Goal: Complete application form: Complete application form

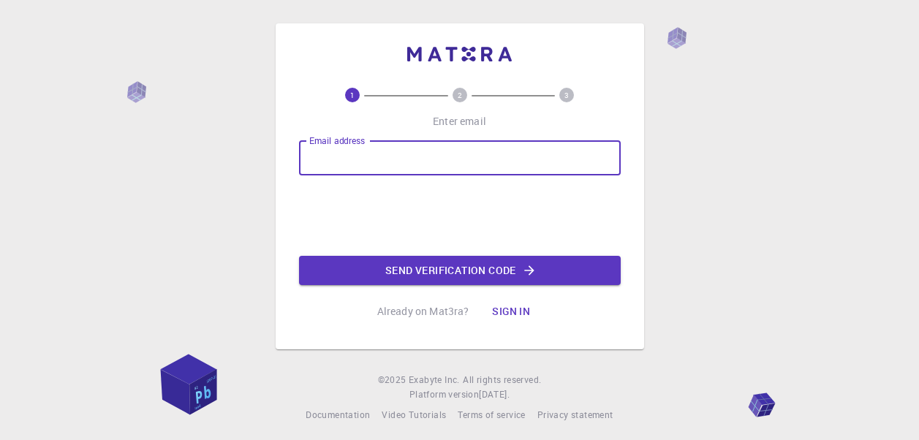
click at [323, 172] on input "Email address" at bounding box center [460, 157] width 322 height 35
type input "[EMAIL_ADDRESS][DOMAIN_NAME]"
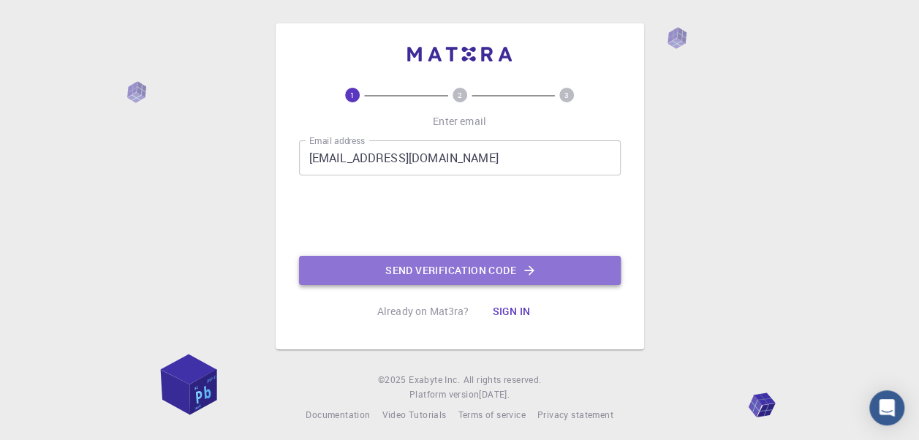
click at [370, 256] on button "Send verification code" at bounding box center [460, 270] width 322 height 29
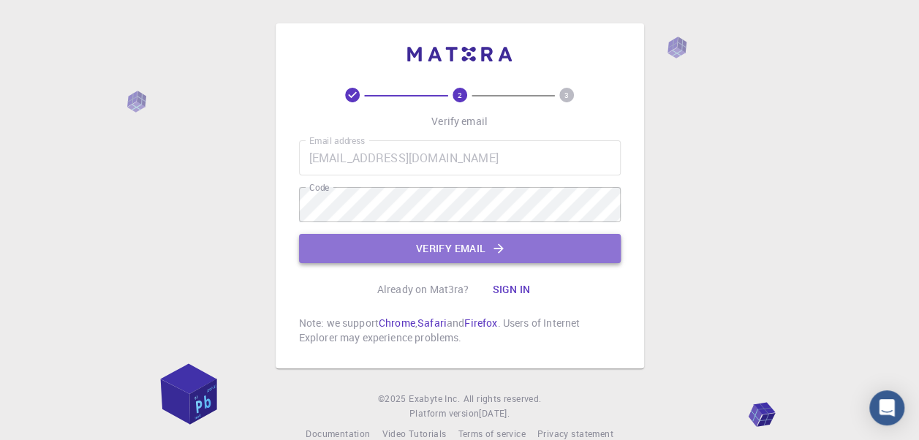
click at [369, 243] on button "Verify email" at bounding box center [460, 248] width 322 height 29
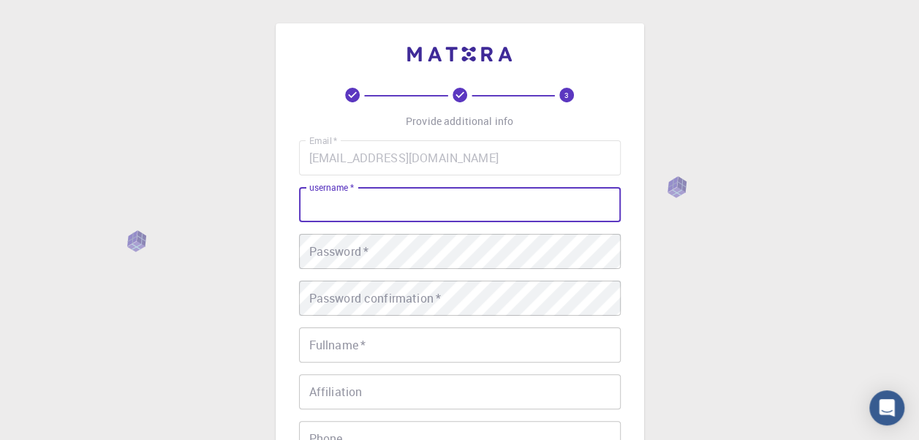
click at [349, 221] on input "username   *" at bounding box center [460, 204] width 322 height 35
type input "Fatemah"
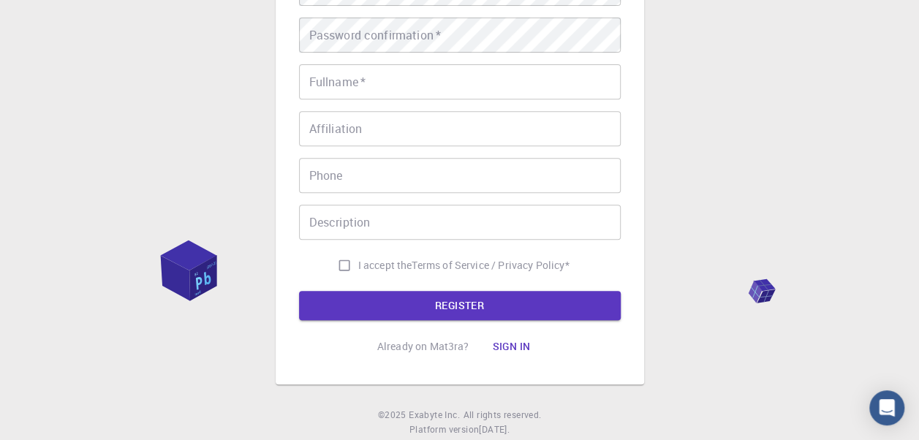
scroll to position [264, 0]
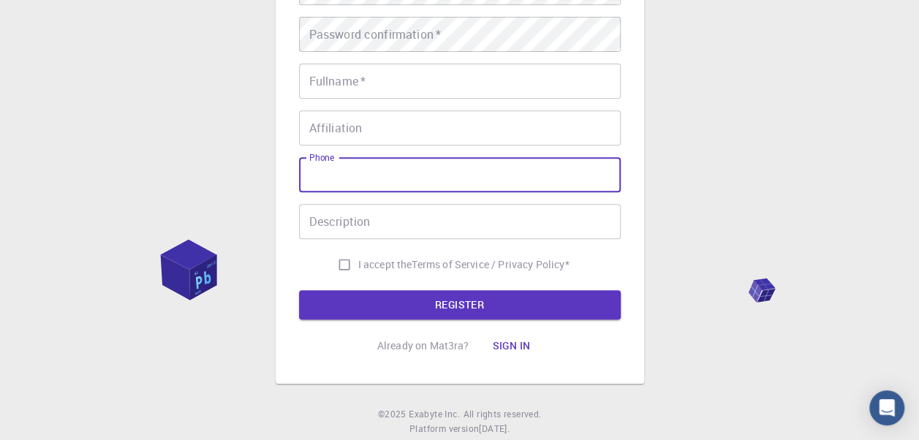
click at [334, 186] on input "Phone" at bounding box center [460, 174] width 322 height 35
type input "[PHONE_NUMBER]"
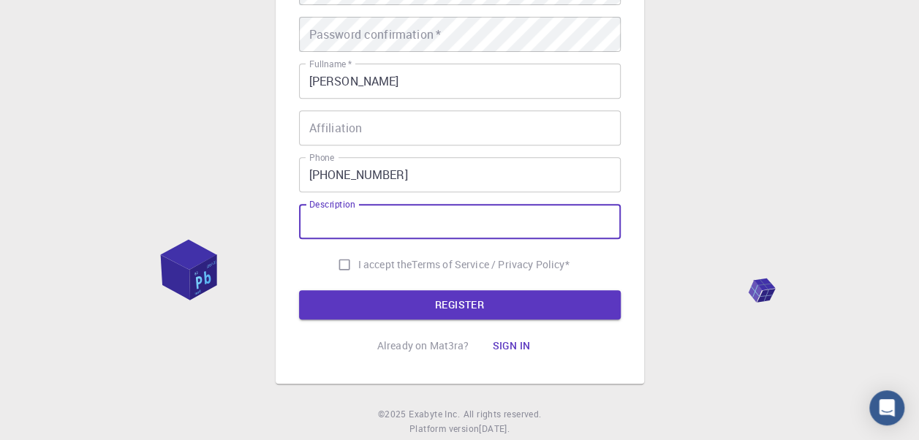
click at [364, 231] on input "Description" at bounding box center [460, 221] width 322 height 35
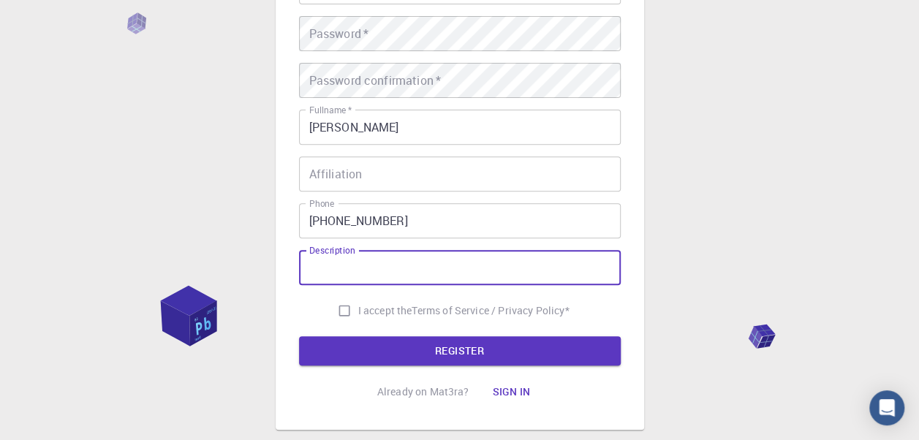
scroll to position [216, 0]
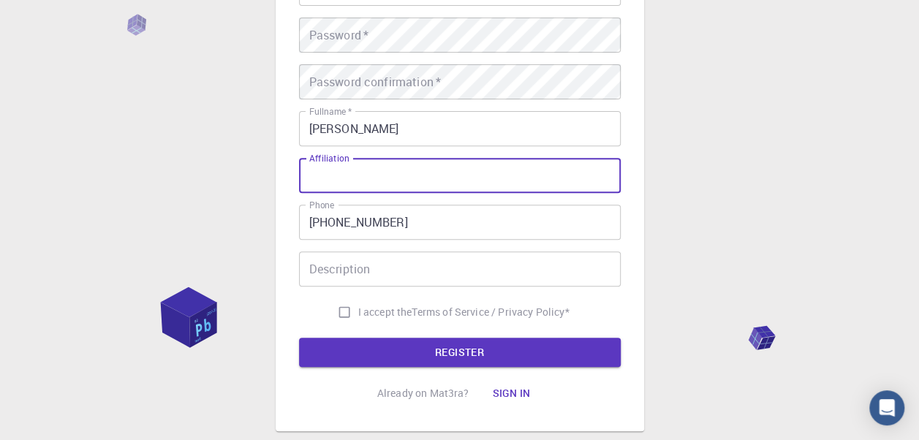
click at [373, 174] on input "Affiliation" at bounding box center [460, 175] width 322 height 35
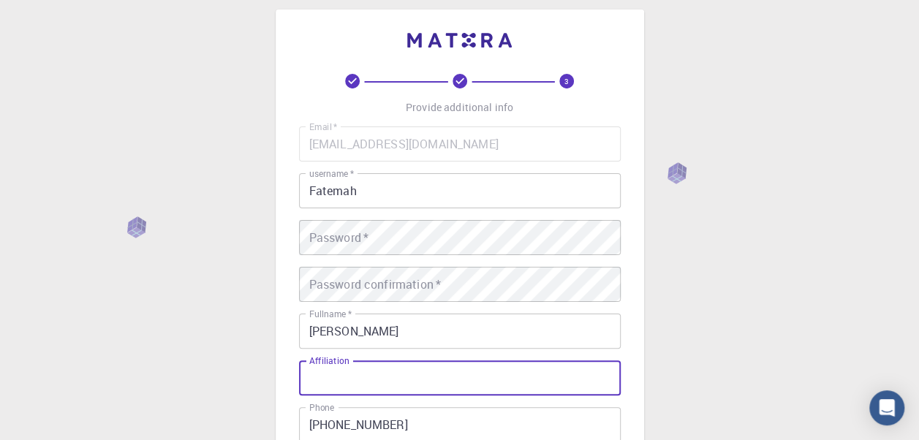
scroll to position [13, 0]
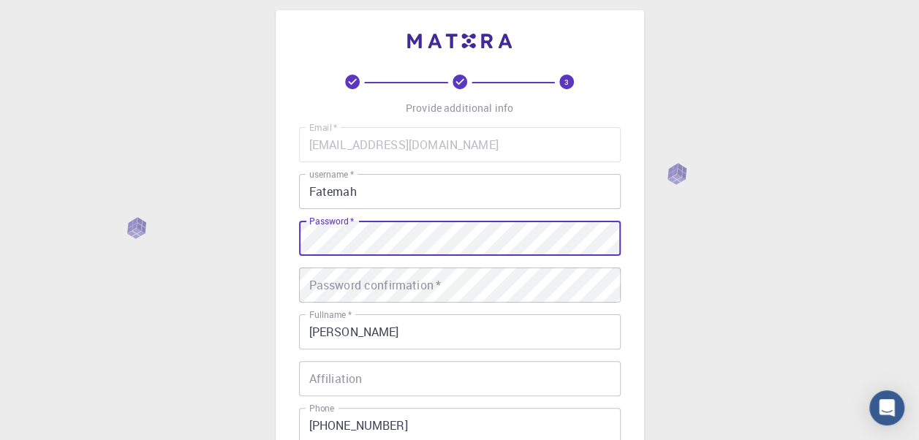
click at [333, 292] on div "Email   * [EMAIL_ADDRESS][DOMAIN_NAME] Email   * username   * Fatemah username …" at bounding box center [460, 328] width 322 height 402
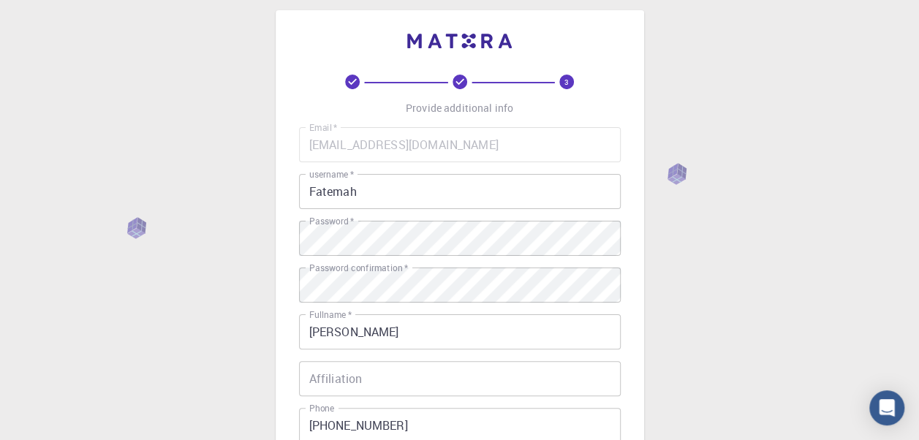
click at [260, 263] on div "3 Provide additional info Email   * [EMAIL_ADDRESS][DOMAIN_NAME] Email   * user…" at bounding box center [459, 359] width 919 height 744
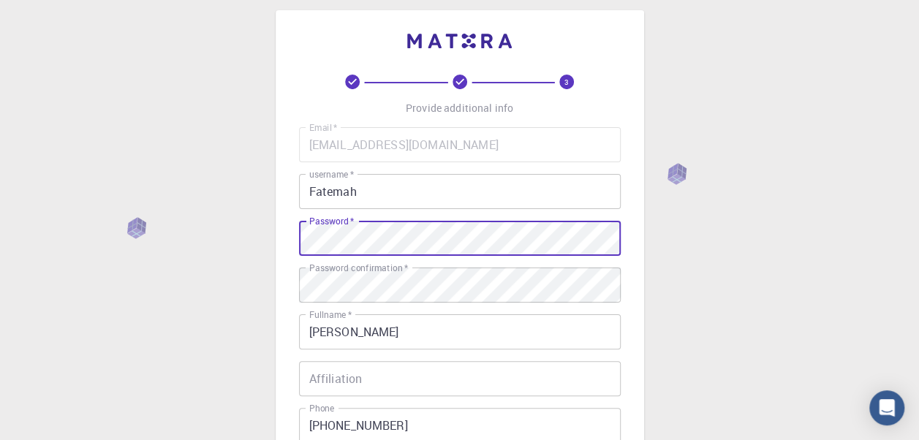
click at [328, 295] on div "Email   * [EMAIL_ADDRESS][DOMAIN_NAME] Email   * username   * Fatemah username …" at bounding box center [460, 328] width 322 height 402
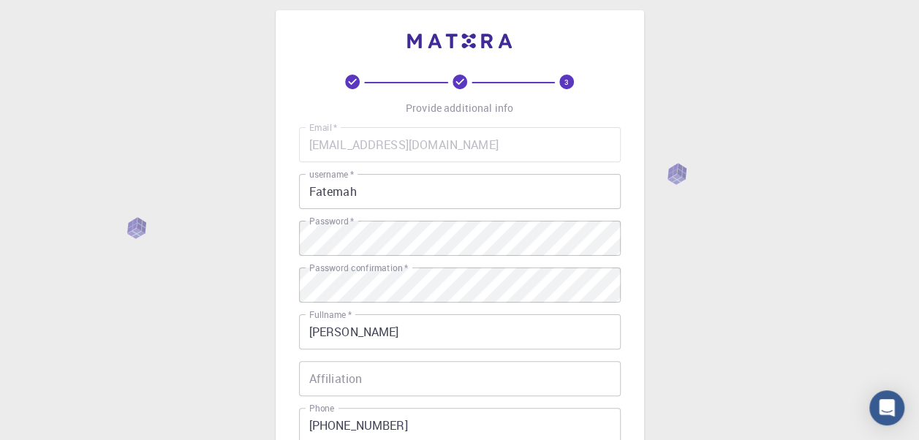
click at [344, 314] on label "Fullname   *" at bounding box center [330, 315] width 42 height 12
click at [344, 314] on input "[PERSON_NAME]" at bounding box center [460, 331] width 322 height 35
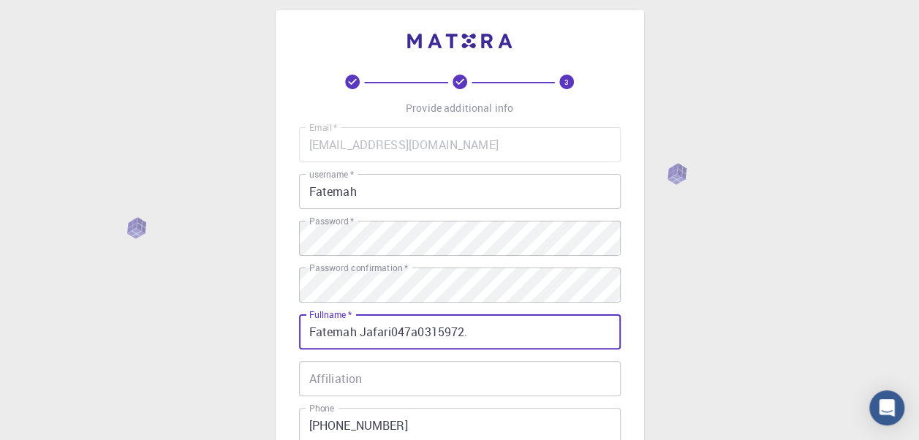
click at [325, 264] on label "Password confirmation   *" at bounding box center [358, 268] width 99 height 12
click at [475, 332] on input "Fatemah Jafari047a0315972." at bounding box center [460, 331] width 322 height 35
type input "[PERSON_NAME]"
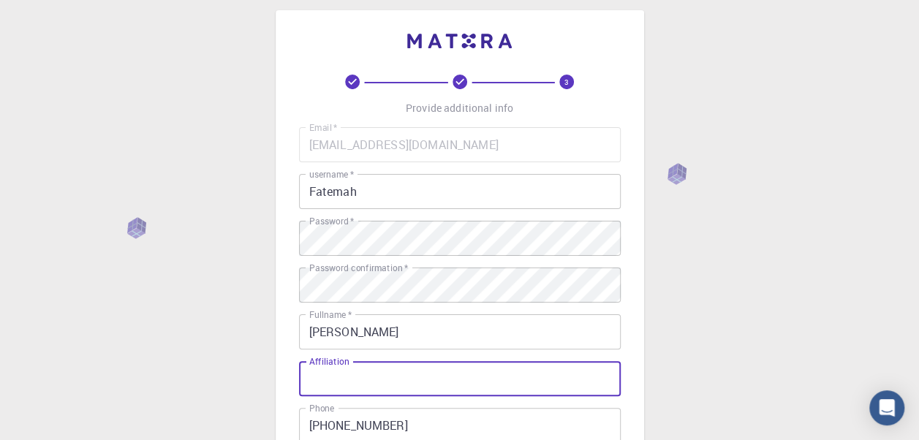
click at [419, 384] on input "Affiliation" at bounding box center [460, 378] width 322 height 35
click at [388, 395] on input "Affiliation" at bounding box center [460, 378] width 322 height 35
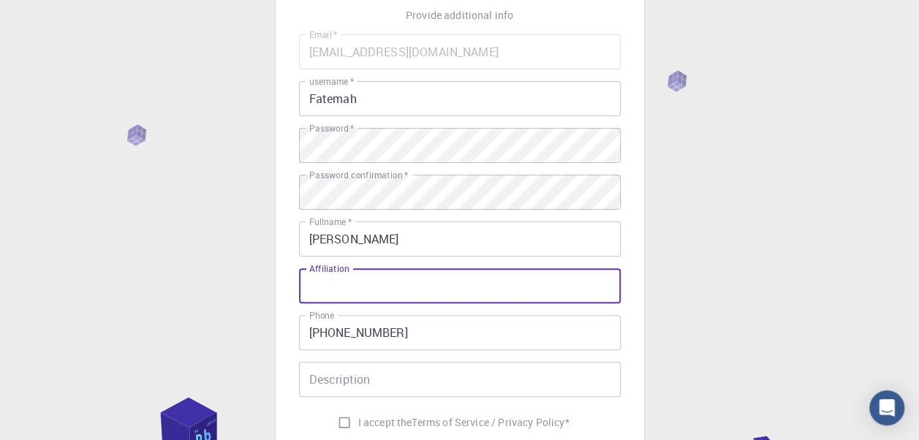
scroll to position [102, 0]
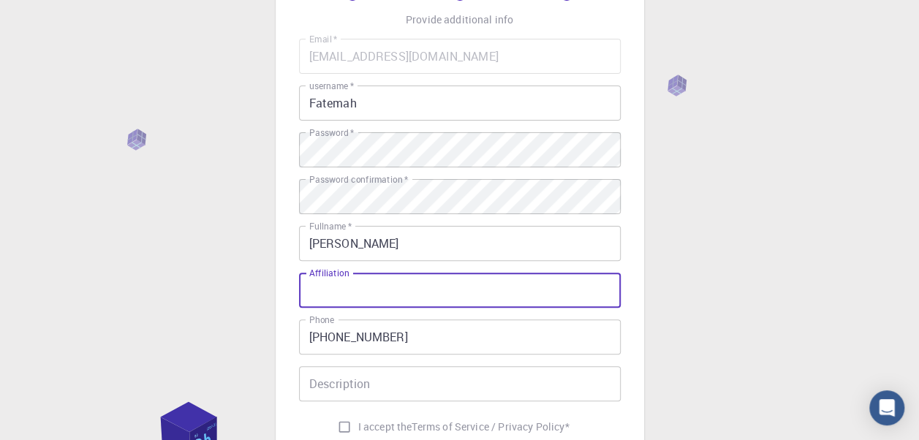
click at [338, 279] on input "Affiliation" at bounding box center [460, 290] width 322 height 35
click at [323, 290] on input "Affiliation" at bounding box center [460, 290] width 322 height 35
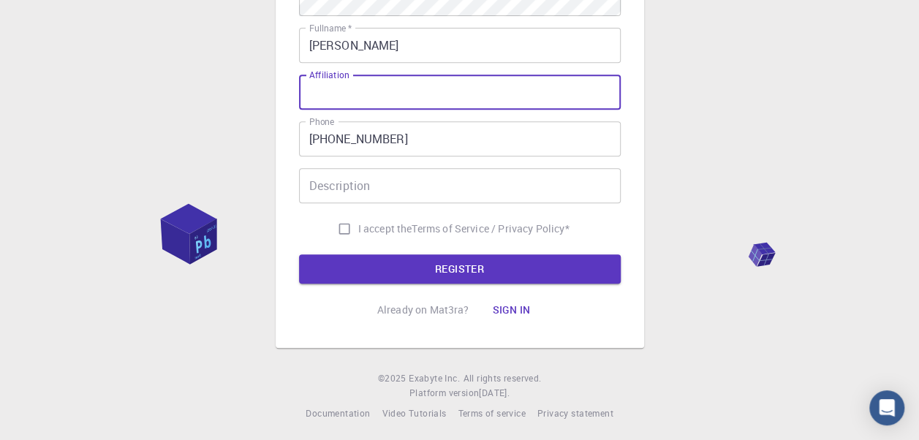
scroll to position [306, 0]
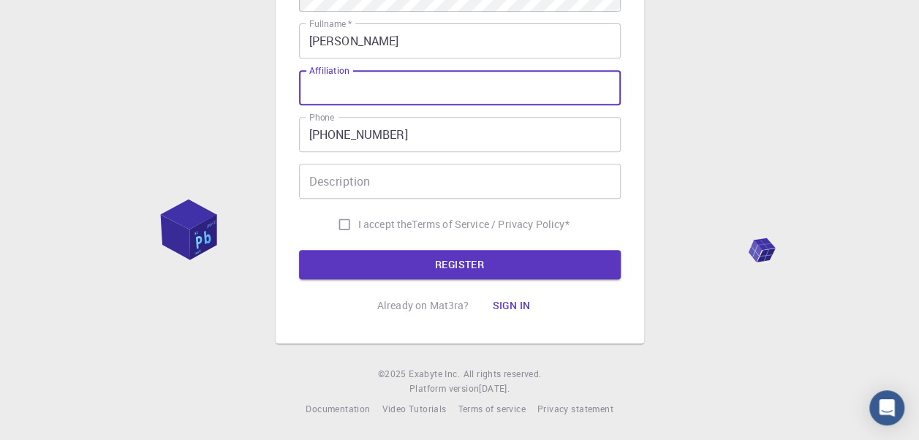
click at [504, 306] on button "Sign in" at bounding box center [510, 305] width 61 height 29
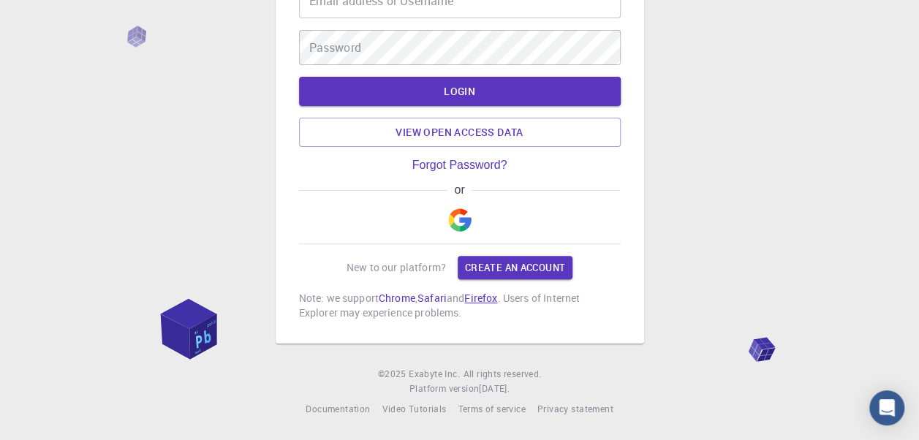
scroll to position [83, 0]
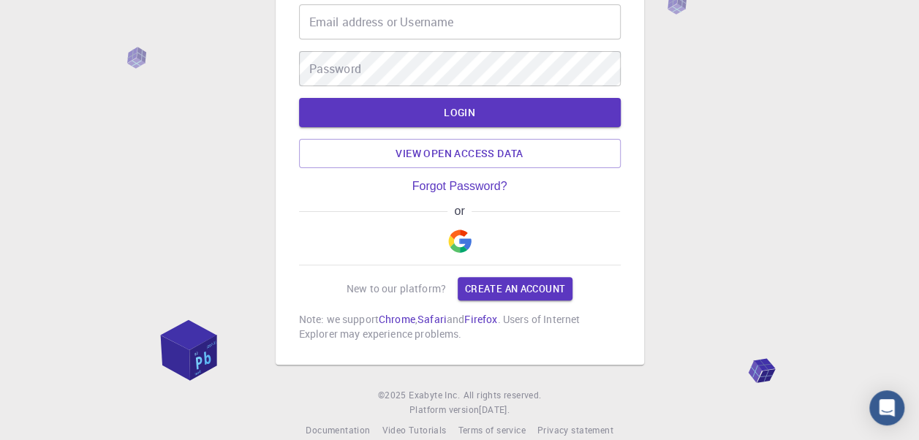
drag, startPoint x: 506, startPoint y: 303, endPoint x: 462, endPoint y: 266, distance: 57.1
click at [462, 266] on div "Email address or Username Email address or Username Password Password LOGIN Vie…" at bounding box center [460, 172] width 322 height 337
click at [502, 290] on link "Create an account" at bounding box center [515, 288] width 115 height 23
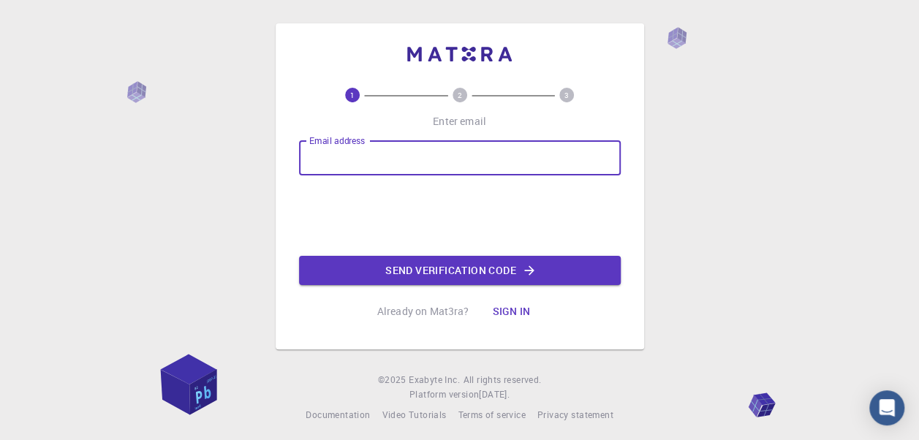
click at [382, 151] on input "Email address" at bounding box center [460, 157] width 322 height 35
